Goal: Transaction & Acquisition: Book appointment/travel/reservation

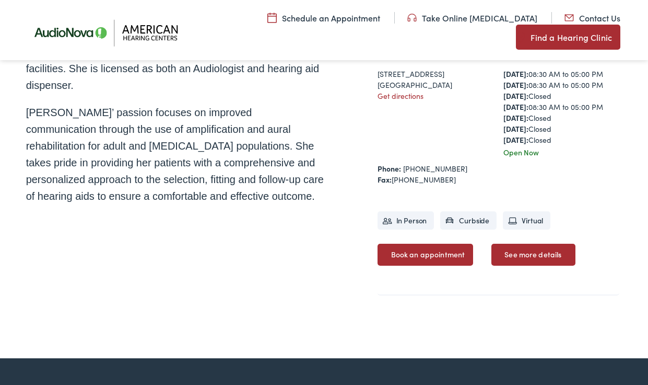
scroll to position [378, 0]
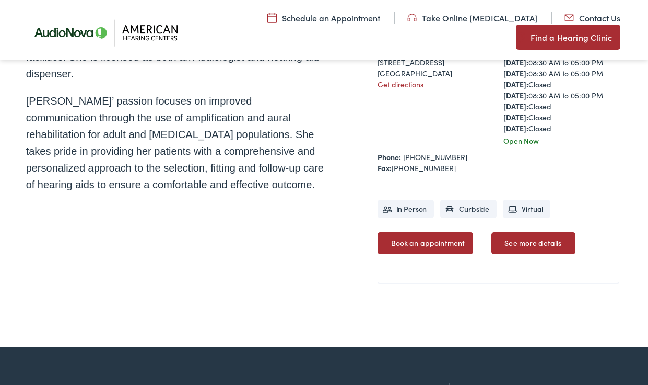
click at [438, 239] on link "Book an appointment" at bounding box center [426, 243] width 96 height 22
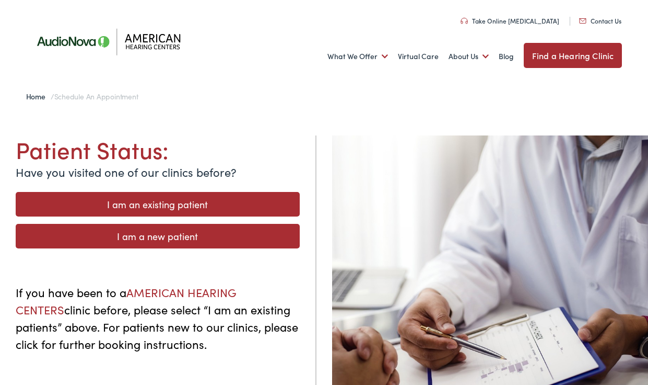
click at [137, 204] on link "I am an existing patient" at bounding box center [158, 204] width 284 height 25
